Goal: Answer question/provide support

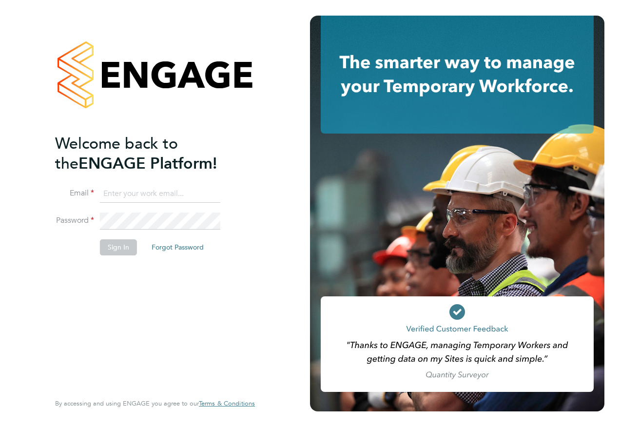
type input "Emma.Wood1@ncclondon.ac.uk"
click at [121, 246] on button "Sign In" at bounding box center [118, 247] width 37 height 16
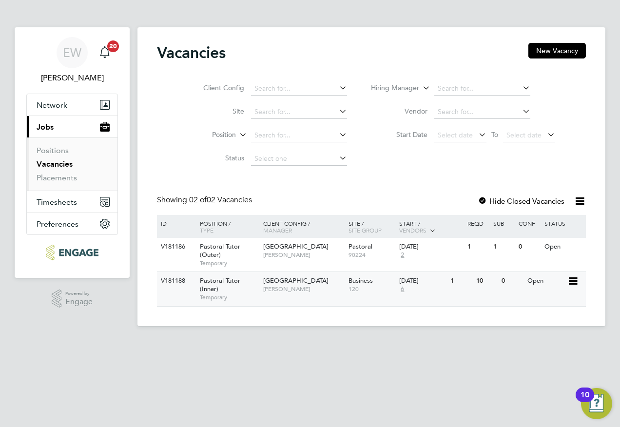
click at [312, 276] on div "[GEOGRAPHIC_DATA] [PERSON_NAME]" at bounding box center [303, 284] width 85 height 25
click at [242, 287] on div "Pastoral Tutor (Inner) Temporary" at bounding box center [226, 289] width 68 height 34
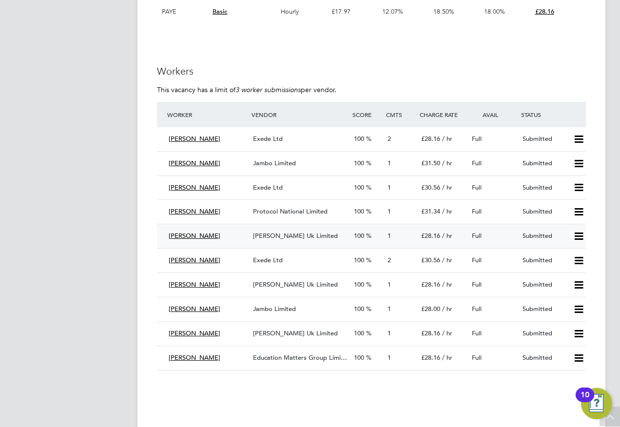
click at [293, 239] on span "Morgan Hunt Uk Limited" at bounding box center [295, 235] width 85 height 8
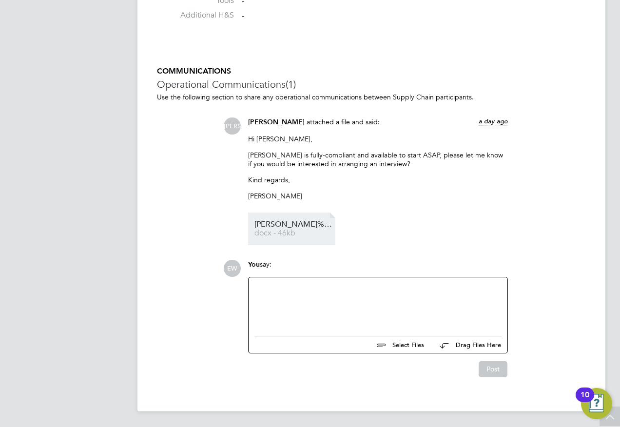
click at [286, 225] on span "Sandra%20Williams%20-%20CV" at bounding box center [293, 224] width 78 height 7
click at [295, 309] on div at bounding box center [377, 304] width 247 height 42
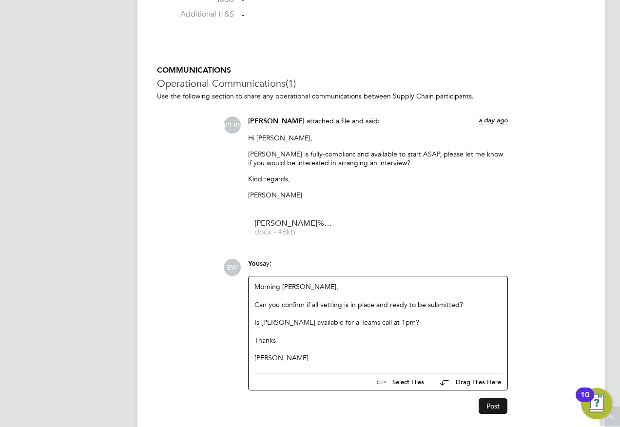
click at [496, 408] on button "Post" at bounding box center [492, 406] width 29 height 16
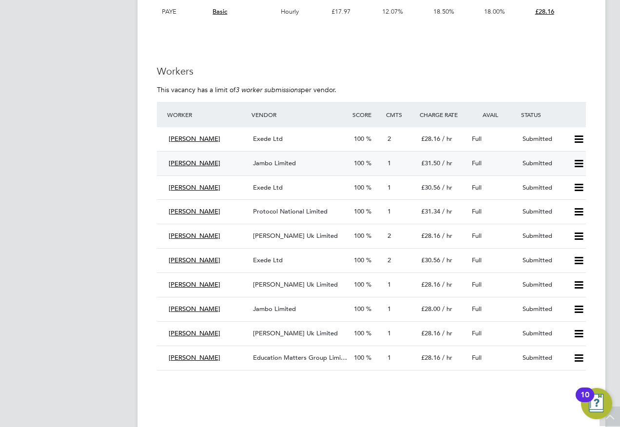
click at [485, 170] on div "Full" at bounding box center [493, 163] width 51 height 16
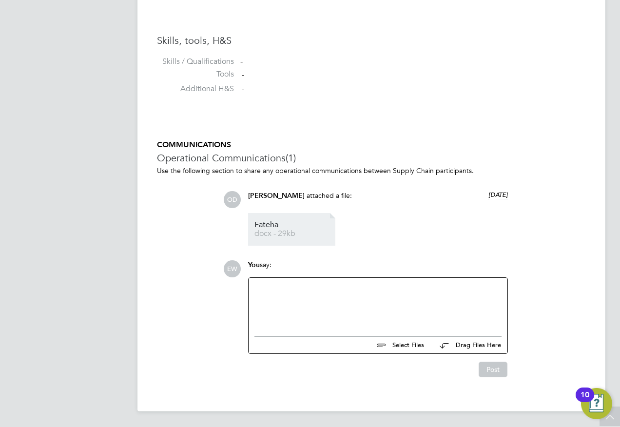
click at [291, 227] on span "Fateha" at bounding box center [293, 224] width 78 height 7
click at [318, 310] on div at bounding box center [377, 305] width 247 height 42
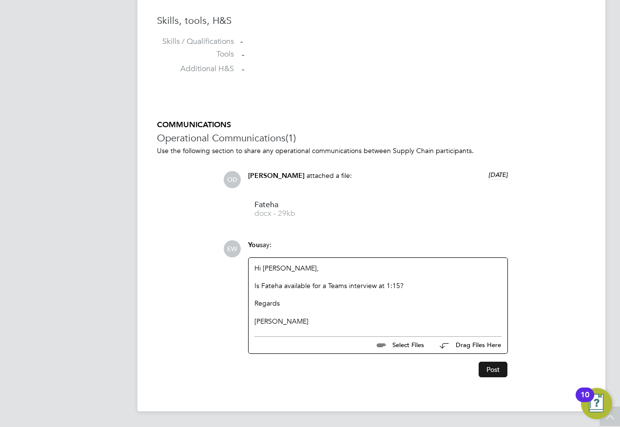
click at [494, 369] on button "Post" at bounding box center [492, 369] width 29 height 16
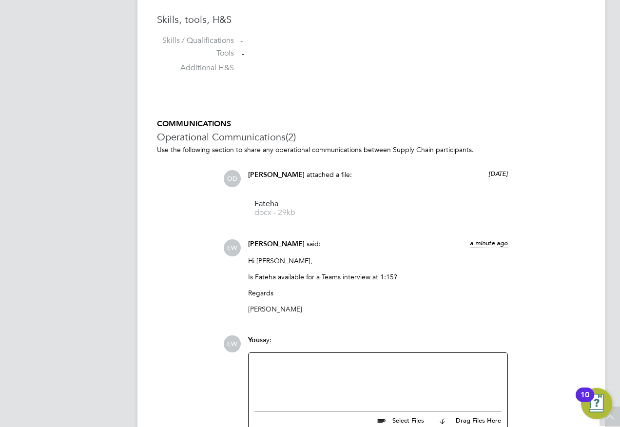
click at [333, 379] on div at bounding box center [377, 380] width 247 height 42
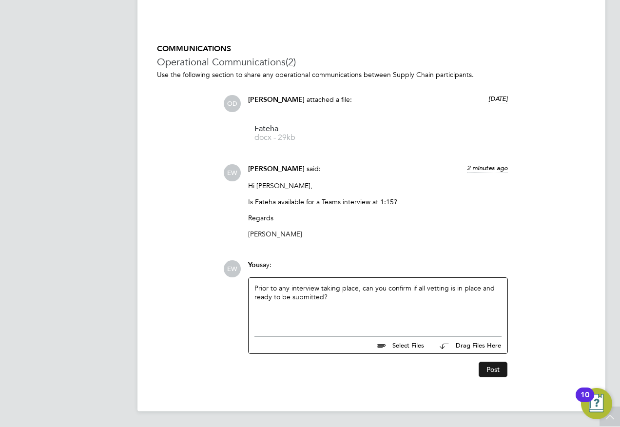
click at [494, 367] on button "Post" at bounding box center [492, 369] width 29 height 16
